Goal: Check status: Check status

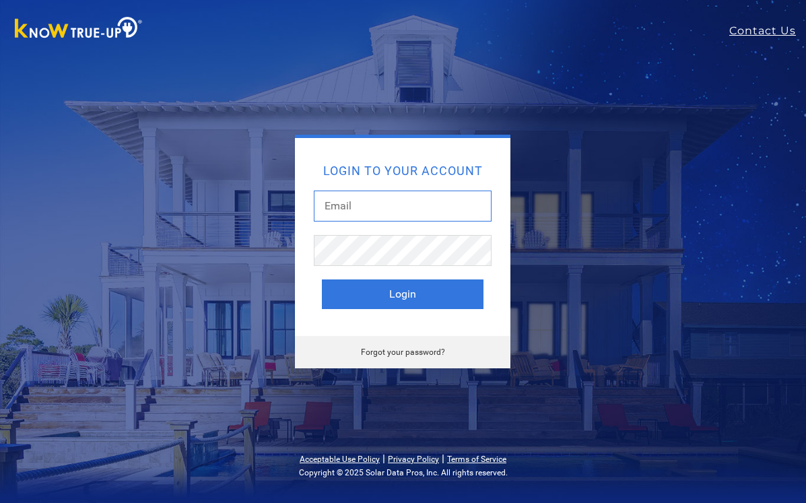
type input "[EMAIL_ADDRESS][DOMAIN_NAME]"
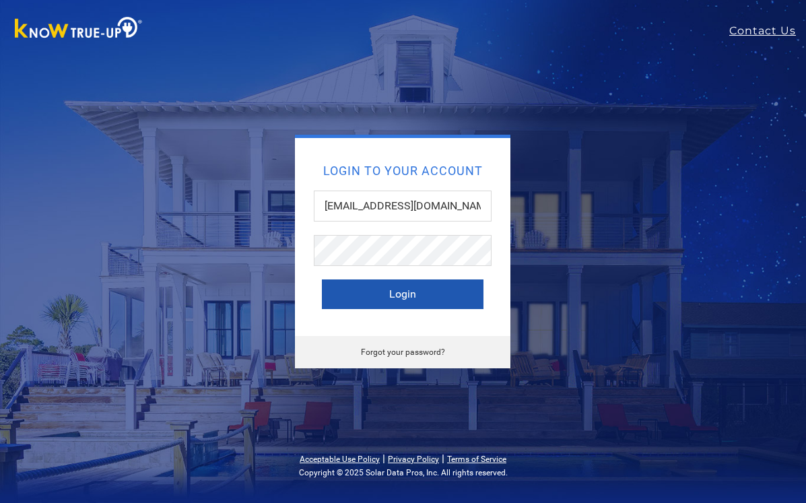
click at [357, 302] on button "Login" at bounding box center [403, 294] width 162 height 30
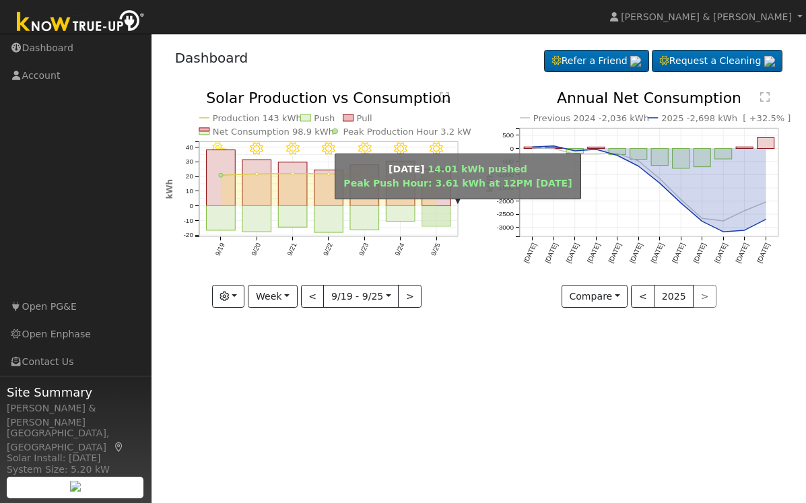
click at [434, 208] on rect "onclick=""" at bounding box center [436, 216] width 29 height 21
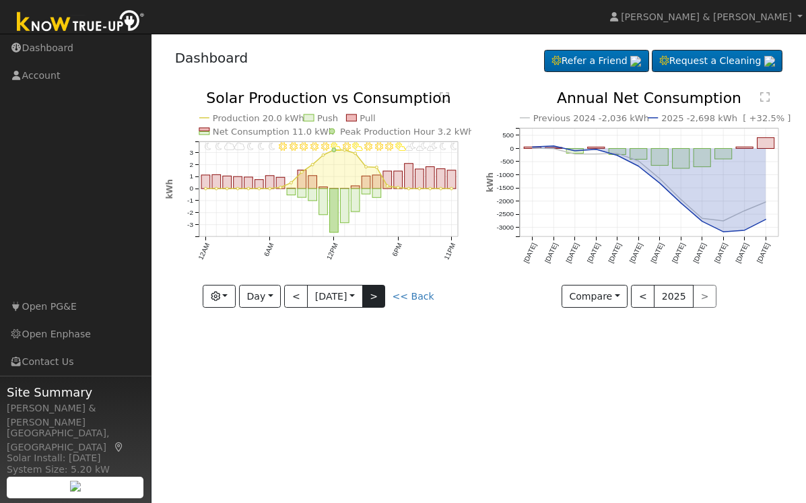
click at [382, 299] on button ">" at bounding box center [374, 296] width 24 height 23
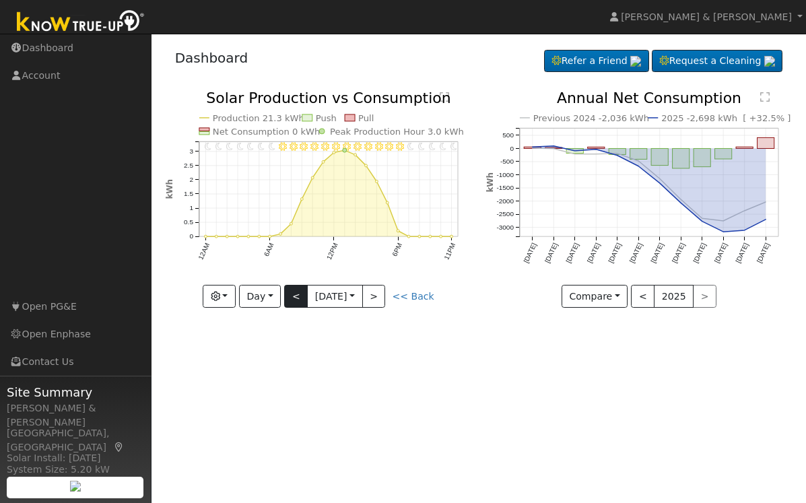
click at [302, 296] on button "<" at bounding box center [296, 296] width 24 height 23
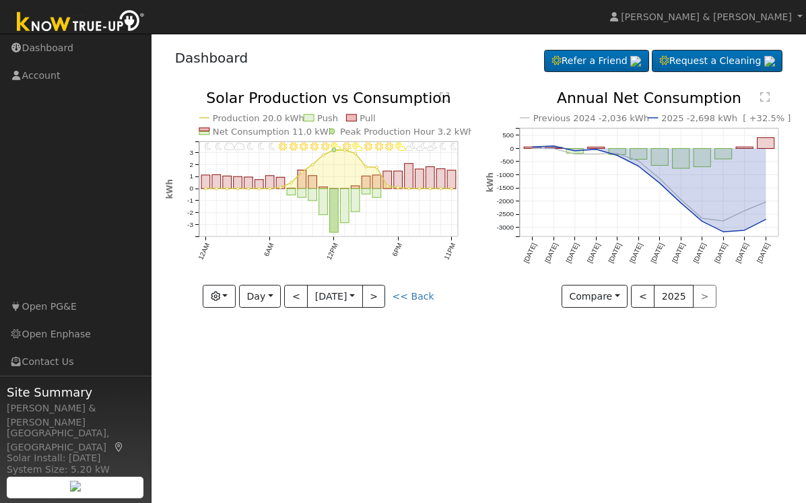
click at [283, 298] on icon "11PM - MostlyClear 10PM - MostlyClear 9PM - PartlyCloudy 8PM - PartlyCloudy 7PM…" at bounding box center [319, 196] width 306 height 211
click at [296, 296] on button "<" at bounding box center [296, 296] width 24 height 23
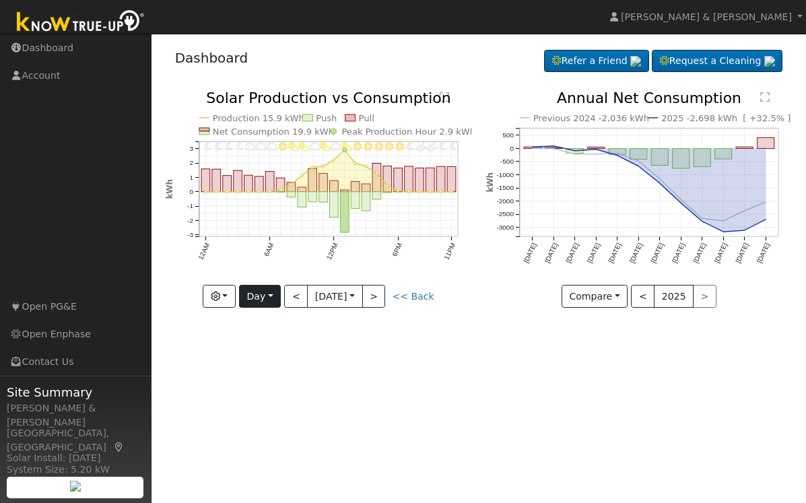
click at [271, 292] on button "Day" at bounding box center [260, 296] width 42 height 23
click at [270, 348] on link "Week" at bounding box center [287, 342] width 94 height 19
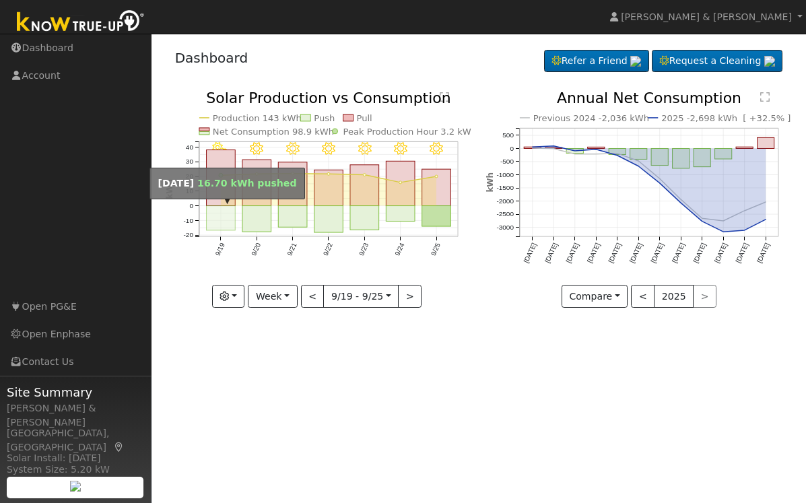
click at [221, 207] on rect "onclick=""" at bounding box center [220, 218] width 29 height 24
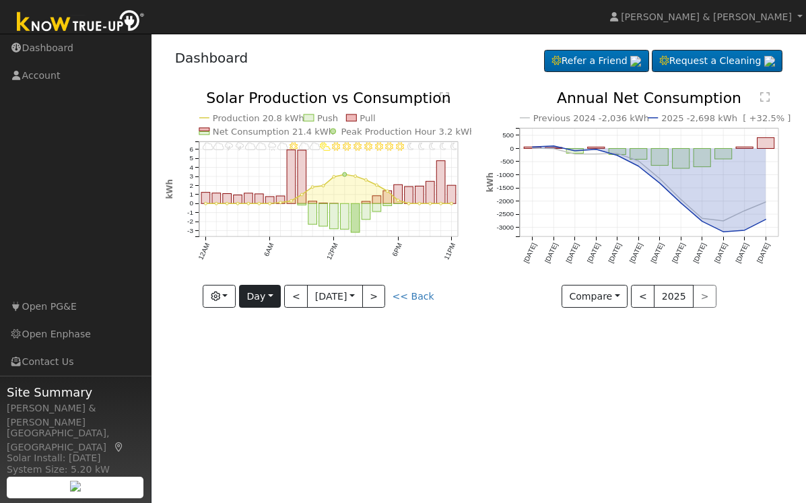
click at [256, 300] on button "Day" at bounding box center [260, 296] width 42 height 23
click at [256, 360] on link "Month" at bounding box center [287, 362] width 94 height 19
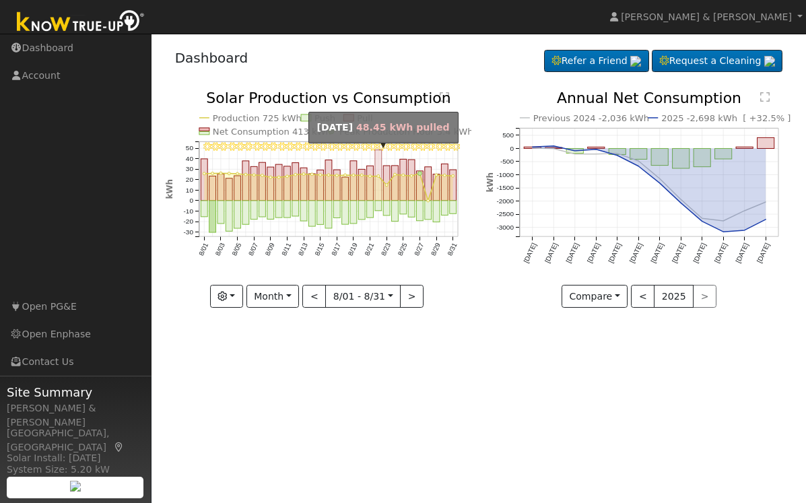
click at [378, 161] on rect "onclick=""" at bounding box center [378, 175] width 7 height 51
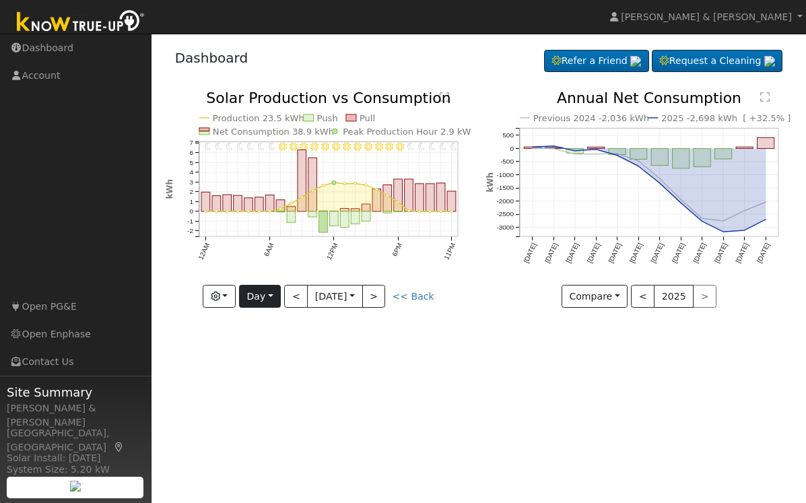
click at [259, 294] on button "Day" at bounding box center [260, 296] width 42 height 23
click at [264, 357] on link "Month" at bounding box center [287, 362] width 94 height 19
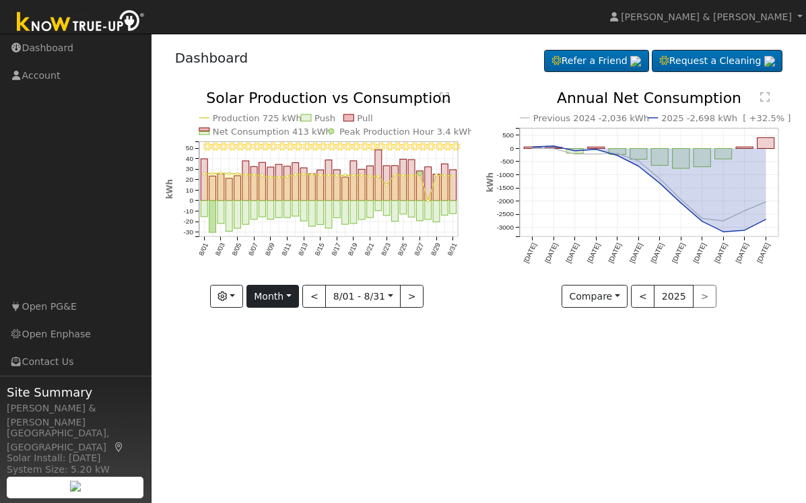
click at [294, 296] on button "Month" at bounding box center [272, 296] width 53 height 23
click at [276, 386] on link "Year" at bounding box center [294, 381] width 94 height 19
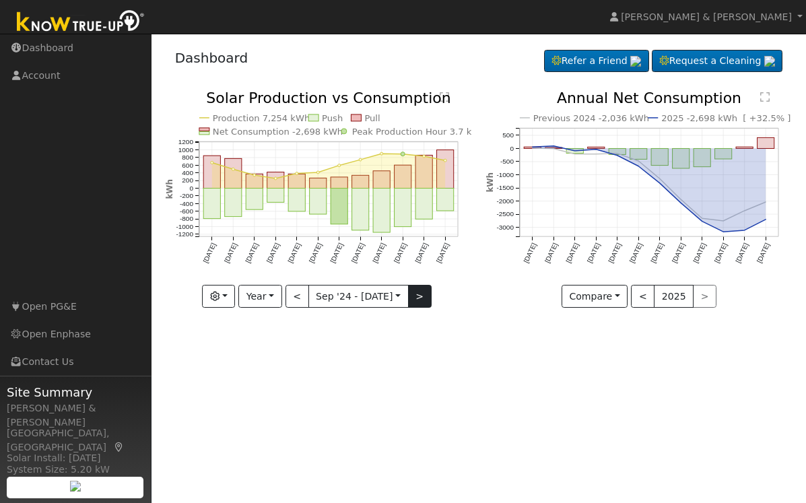
click at [424, 294] on button ">" at bounding box center [420, 296] width 24 height 23
type input "[DATE]"
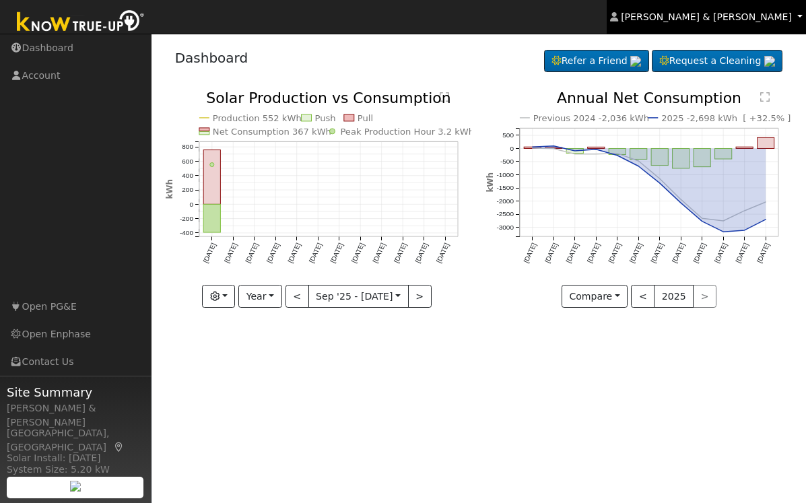
click at [722, 17] on span "[PERSON_NAME] & [PERSON_NAME]" at bounding box center [706, 16] width 171 height 11
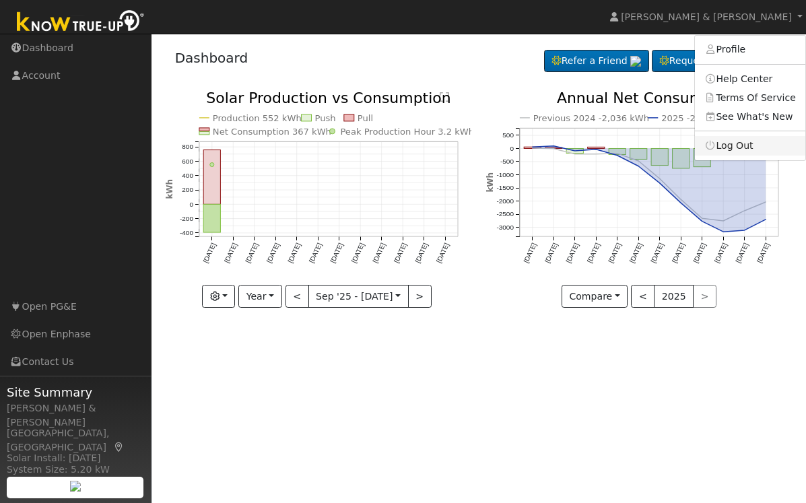
click at [724, 147] on link "Log Out" at bounding box center [750, 145] width 110 height 19
